Goal: Task Accomplishment & Management: Manage account settings

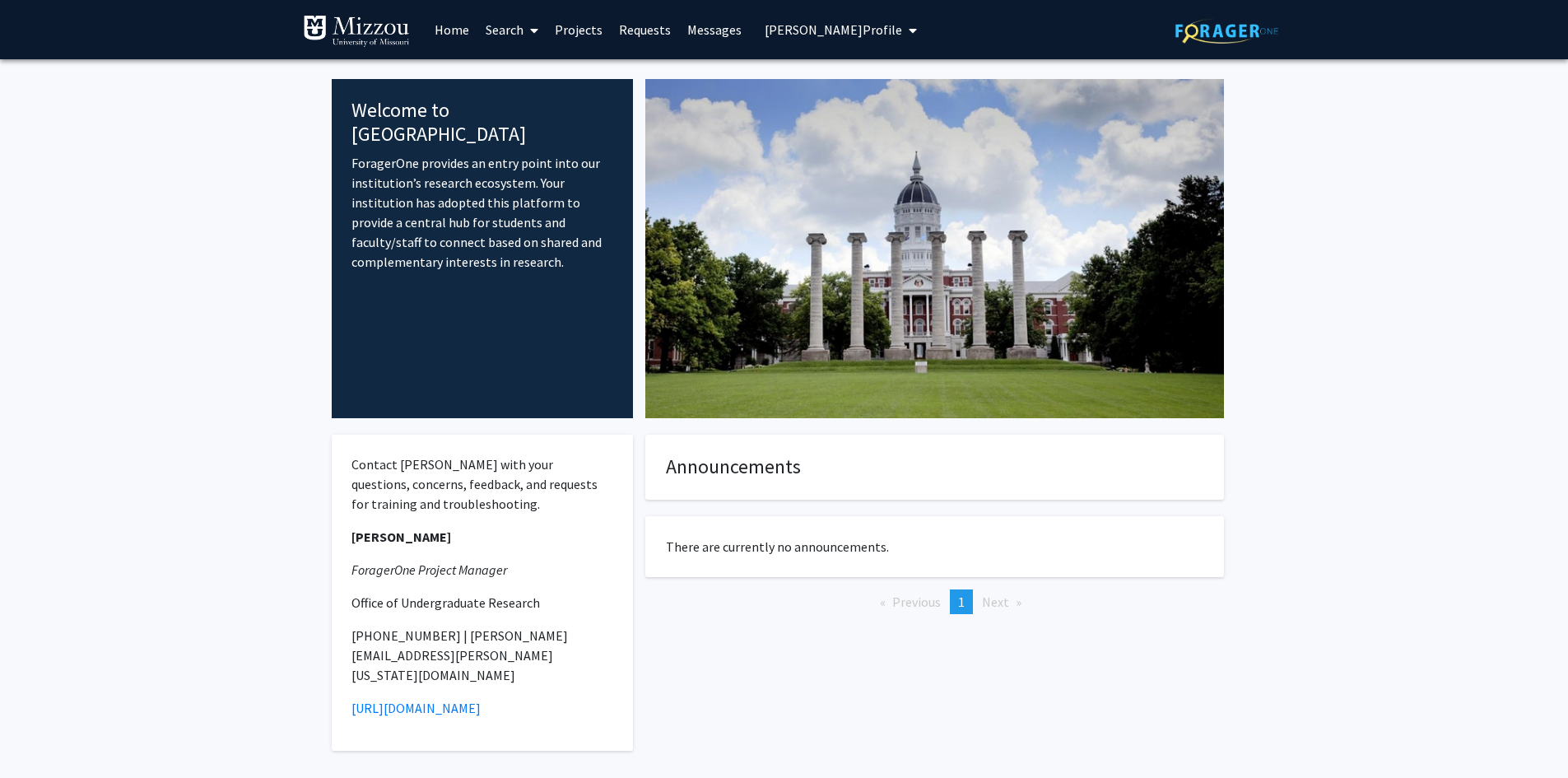
click at [791, 32] on span "[PERSON_NAME] Profile" at bounding box center [833, 30] width 137 height 16
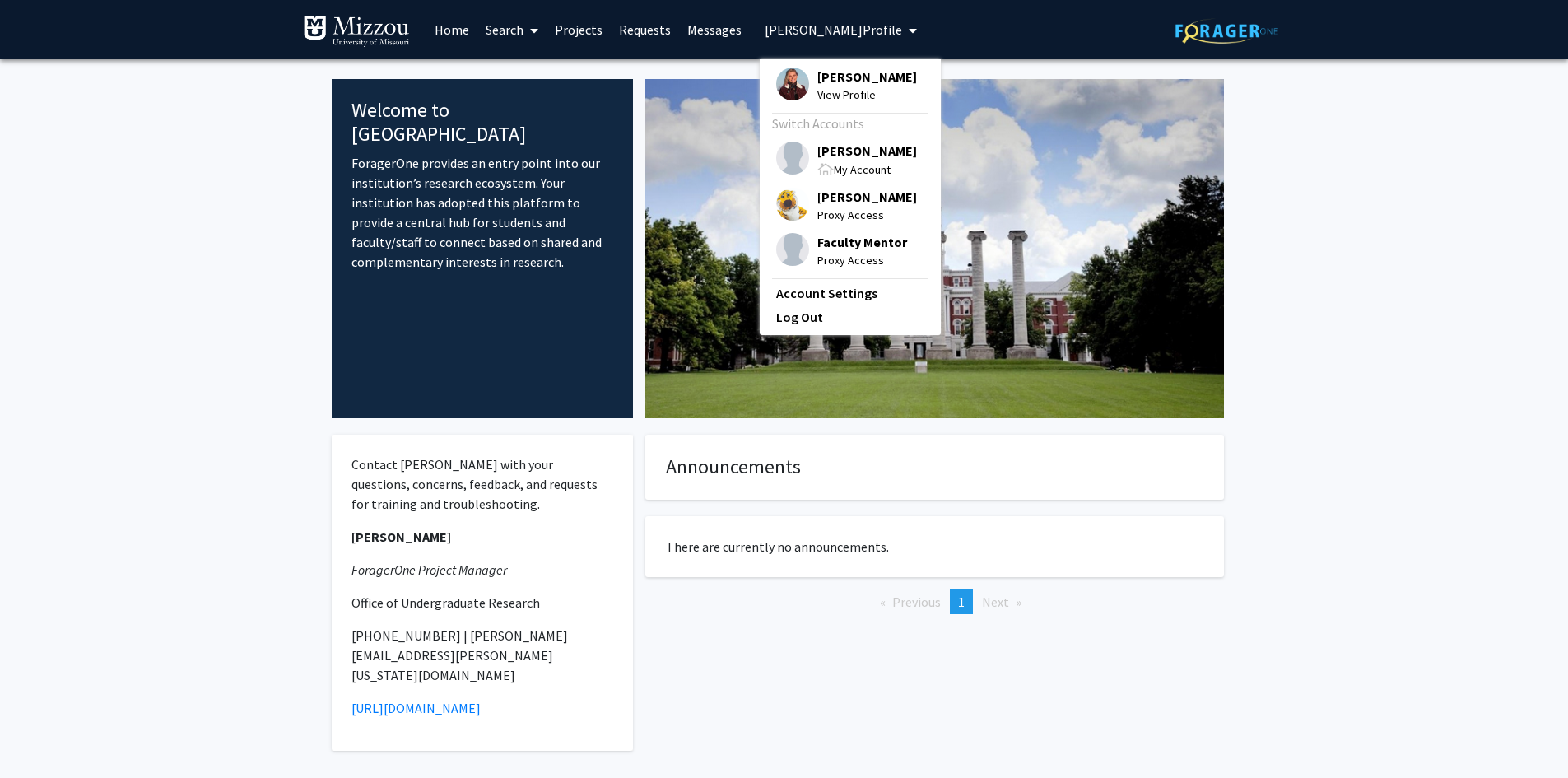
click at [824, 154] on span "[PERSON_NAME]" at bounding box center [867, 151] width 100 height 18
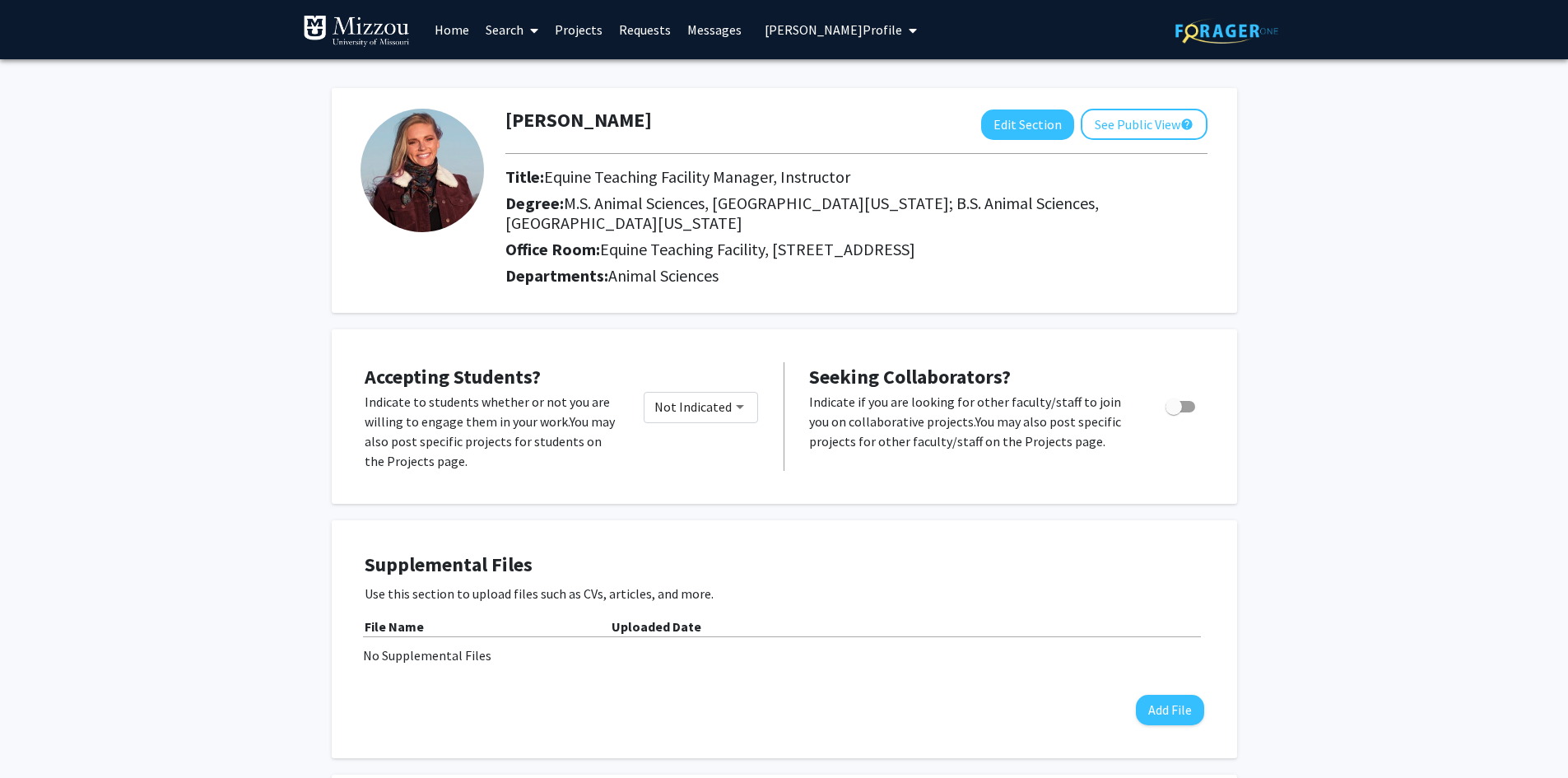
click at [872, 31] on span "[PERSON_NAME] Profile" at bounding box center [833, 30] width 137 height 16
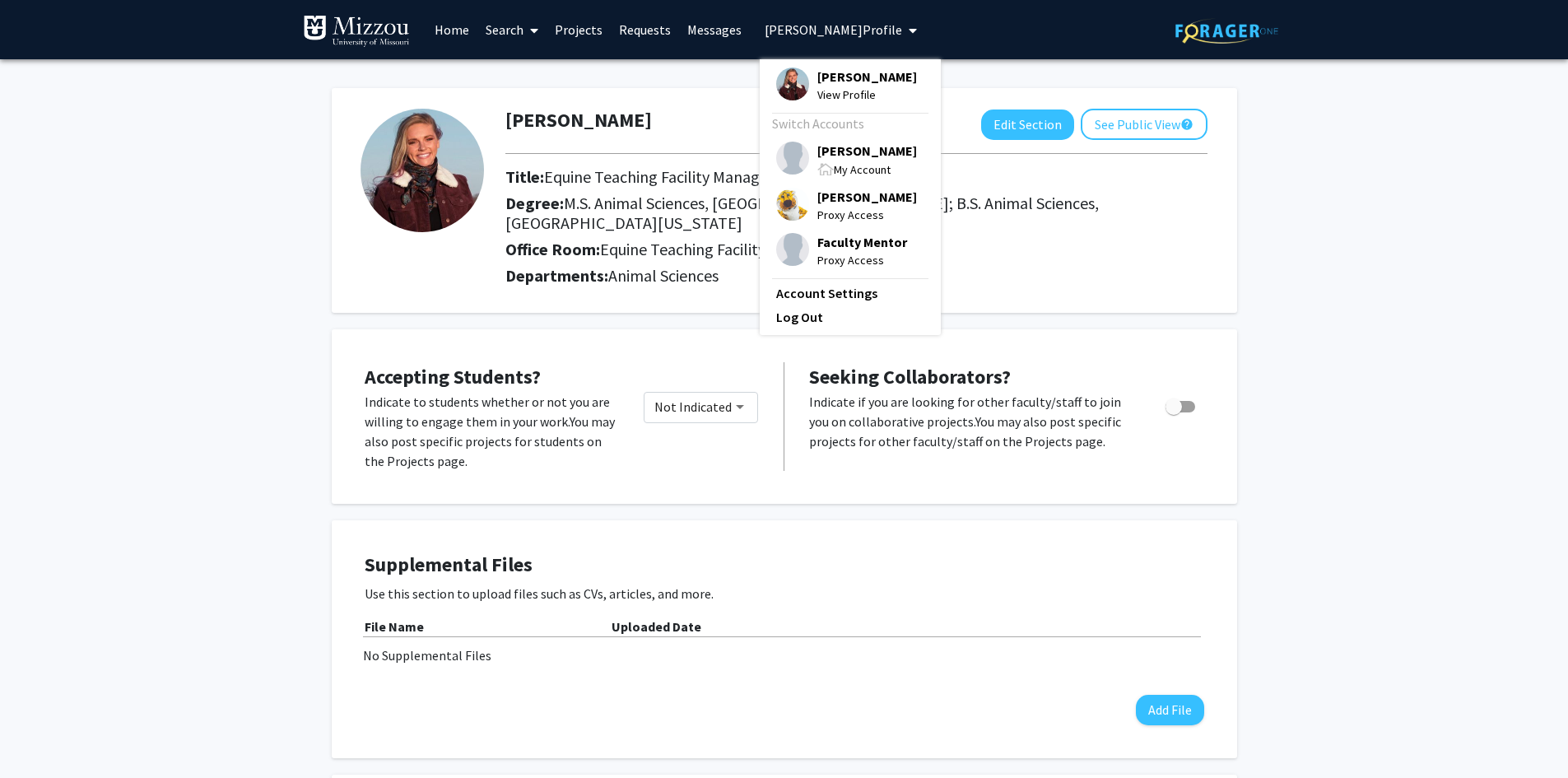
click at [847, 152] on span "[PERSON_NAME]" at bounding box center [867, 151] width 100 height 18
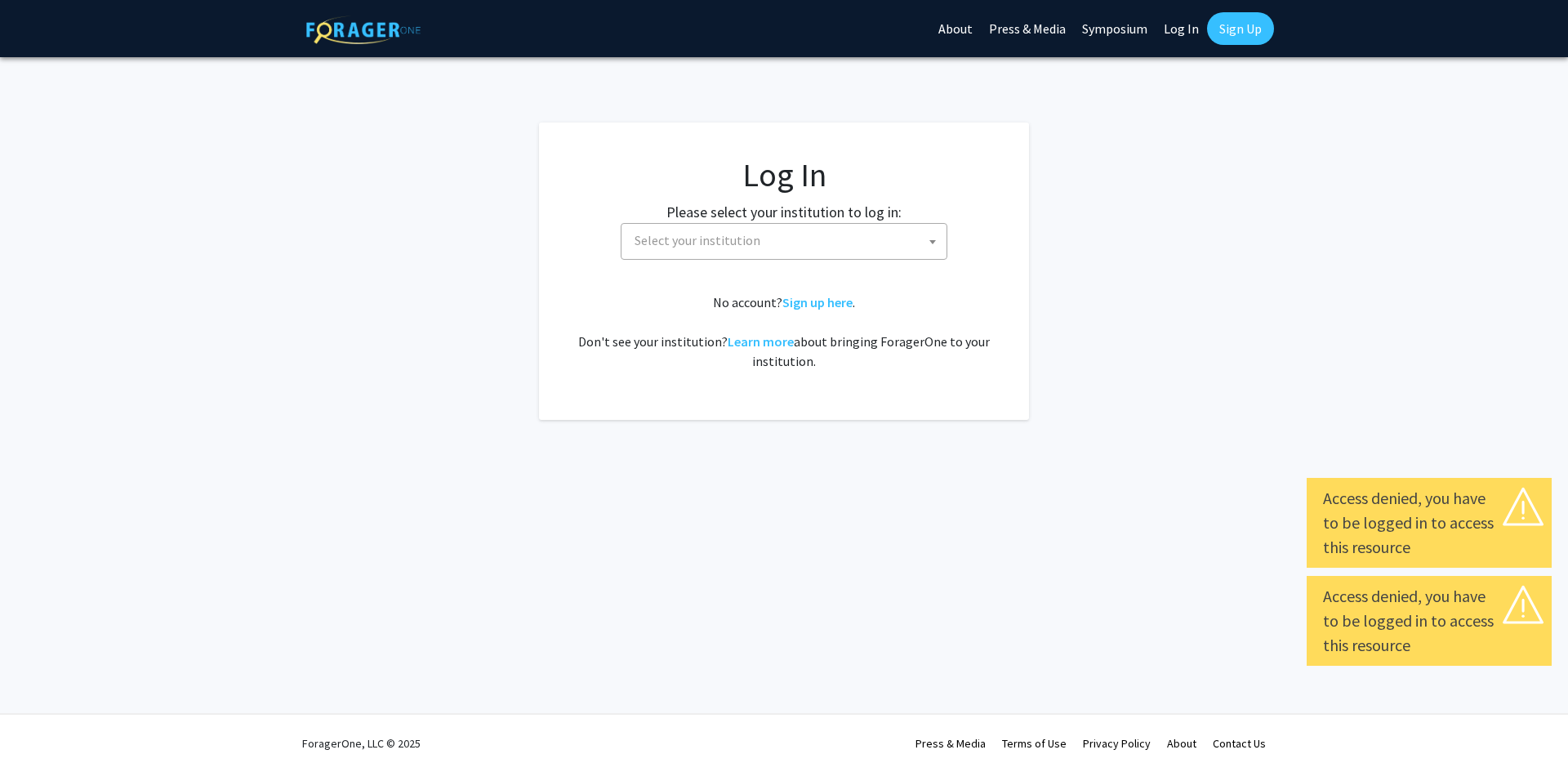
click at [1190, 28] on link "Log In" at bounding box center [1181, 28] width 51 height 57
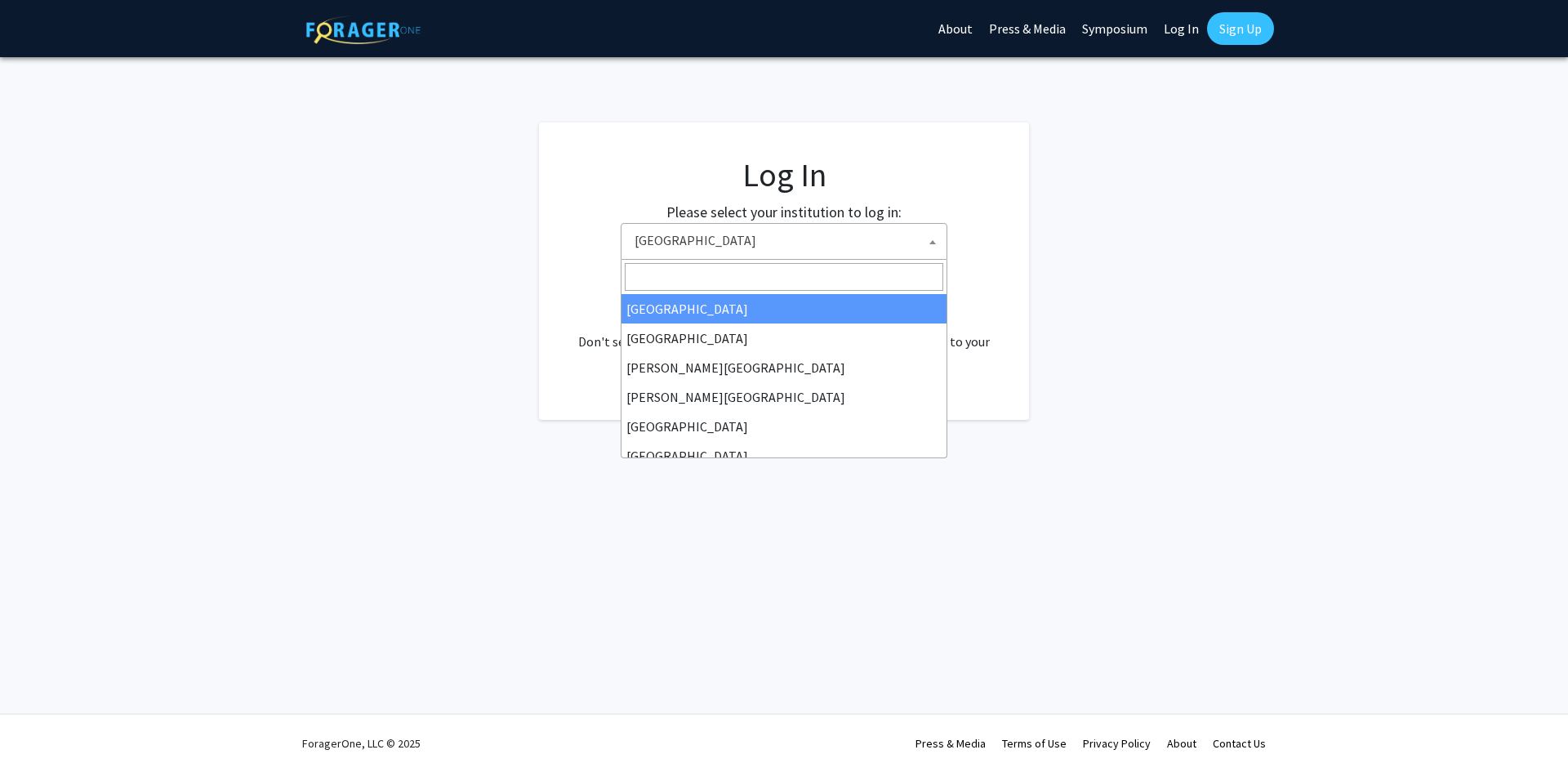
click at [930, 244] on span at bounding box center [933, 241] width 16 height 36
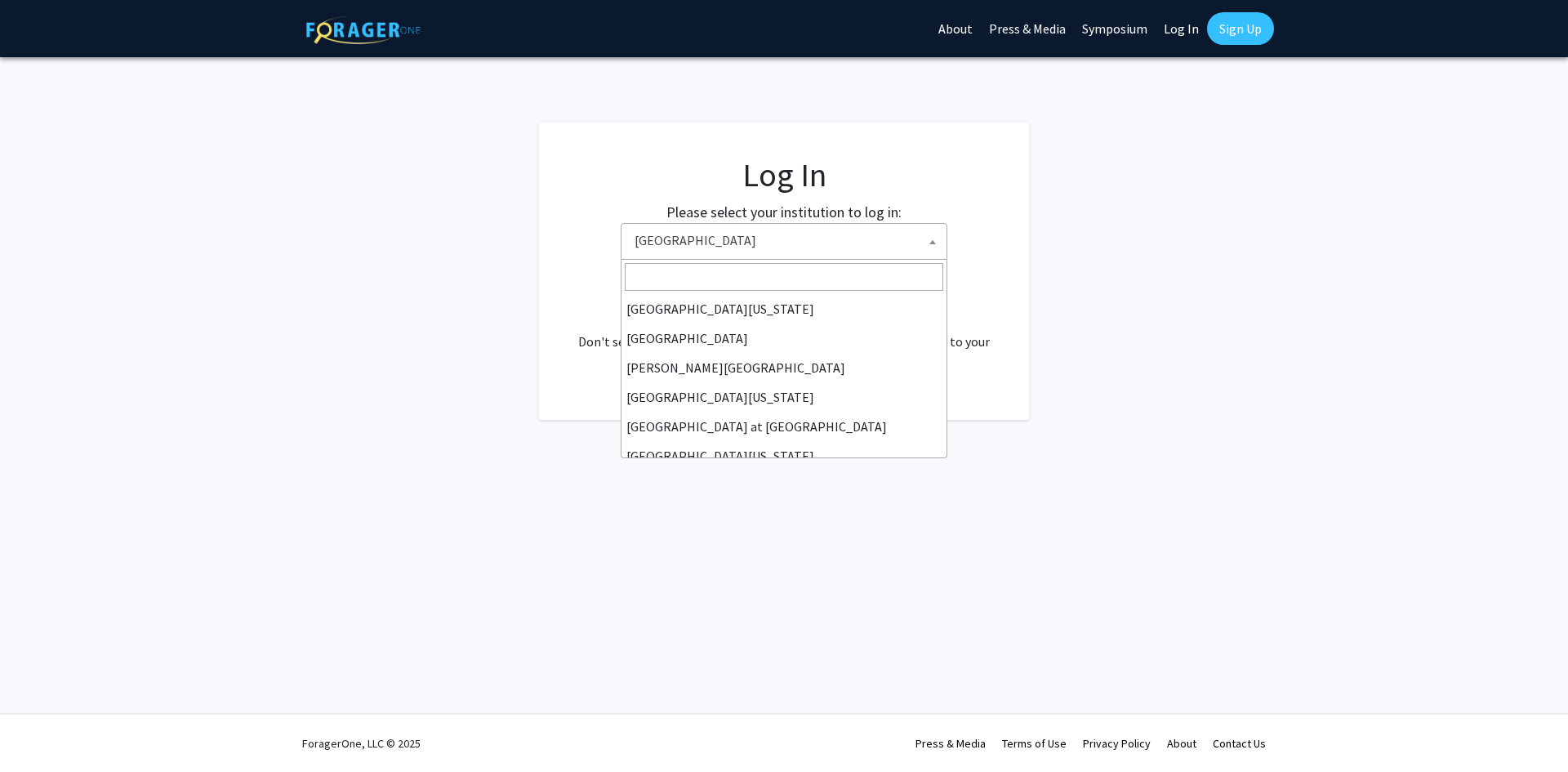
scroll to position [572, 0]
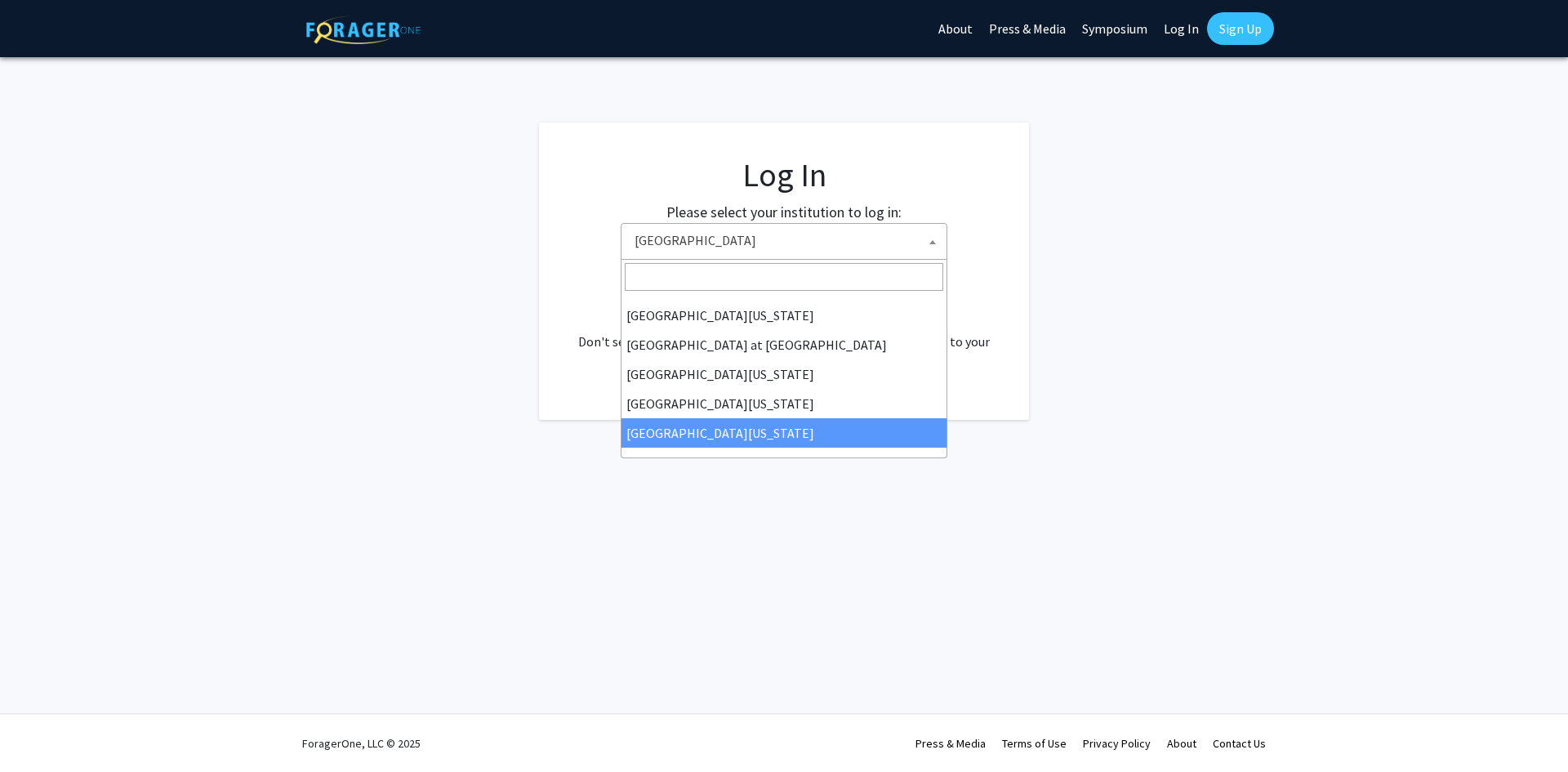
select select "33"
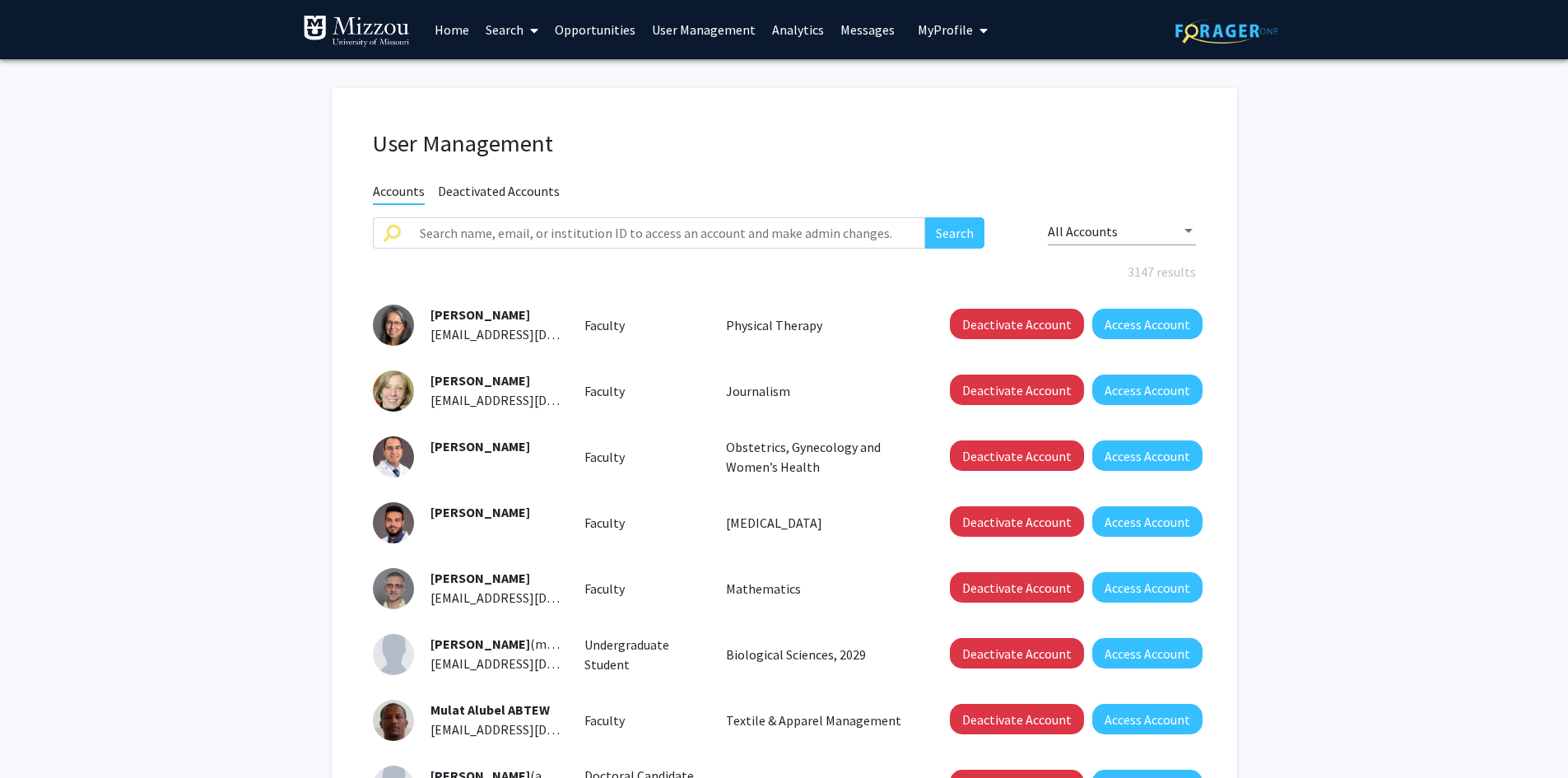
click at [122, 238] on fg-user-management "User Management Accounts Deactivated Accounts Search All Accounts 3147 results …" at bounding box center [784, 582] width 1568 height 1046
click at [1309, 221] on fg-user-management "User Management Accounts Deactivated Accounts Search All Accounts 3147 results …" at bounding box center [784, 582] width 1568 height 1046
click at [1425, 312] on fg-user-management "User Management Accounts Deactivated Accounts Search All Accounts 3147 results …" at bounding box center [784, 582] width 1568 height 1046
click at [231, 317] on fg-user-management "User Management Accounts Deactivated Accounts Search All Accounts 3147 results …" at bounding box center [784, 582] width 1568 height 1046
click at [1376, 190] on fg-user-management "User Management Accounts Deactivated Accounts Search All Accounts 3147 results …" at bounding box center [784, 582] width 1568 height 1046
